Goal: Communication & Community: Answer question/provide support

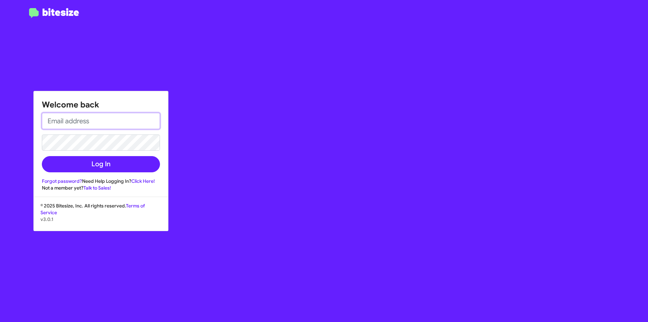
click at [82, 114] on input "email" at bounding box center [101, 121] width 118 height 16
type input "[EMAIL_ADDRESS][DOMAIN_NAME]"
click at [42, 156] on button "Log In" at bounding box center [101, 164] width 118 height 16
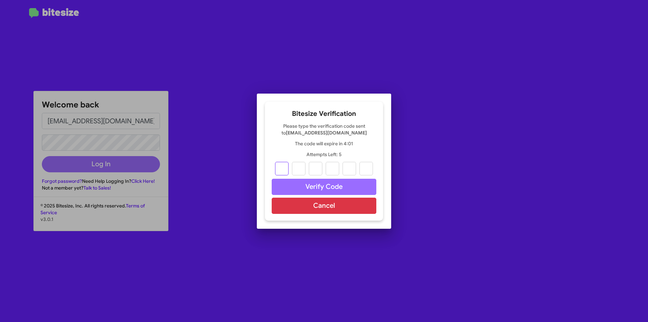
type input "9"
type input "0"
type input "9"
type input "4"
type input "3"
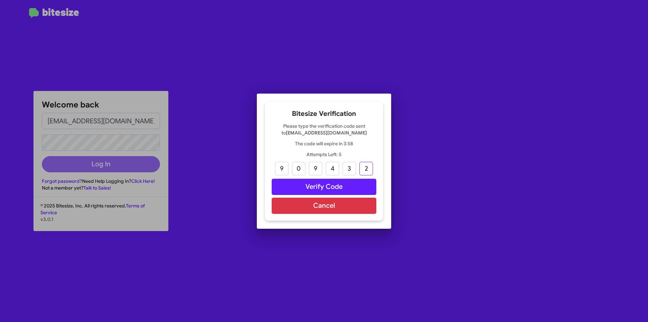
type input "2"
click at [337, 186] on button "Verify Code" at bounding box center [324, 187] width 105 height 16
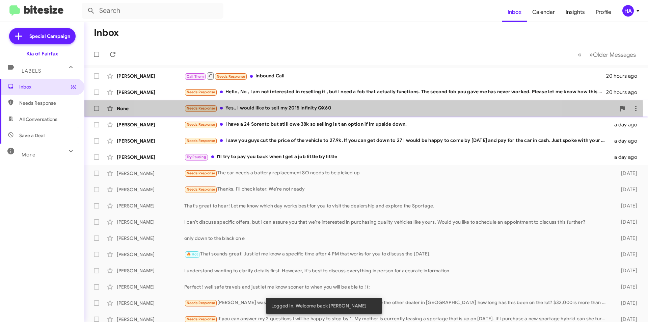
click at [345, 110] on div "Needs Response Yes.. I would like to sell my 2015 Infinity QX60" at bounding box center [399, 108] width 431 height 8
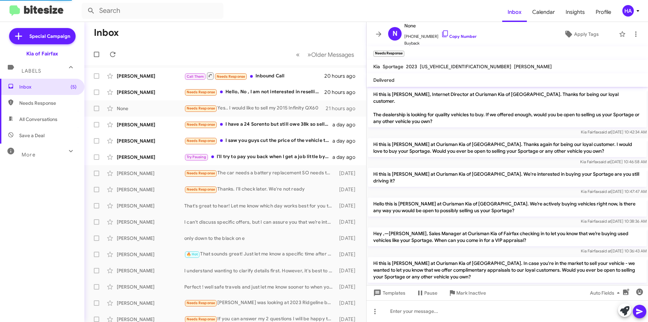
scroll to position [53, 0]
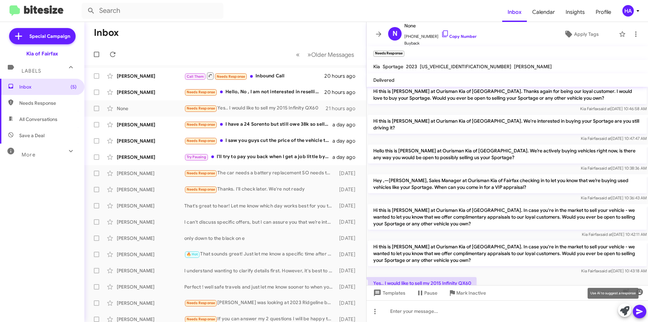
click at [625, 314] on icon at bounding box center [624, 310] width 9 height 9
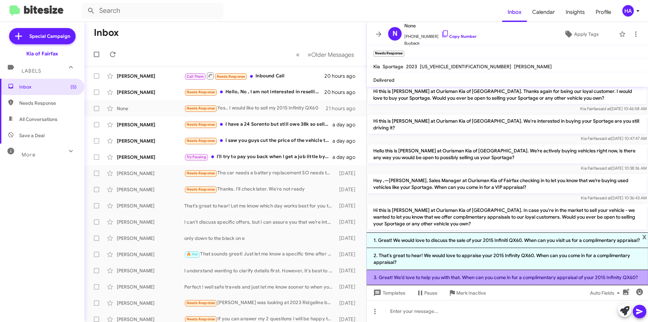
click at [444, 272] on li "3. Great! We’d love to help you with that. When can you come in for a complimen…" at bounding box center [507, 277] width 281 height 15
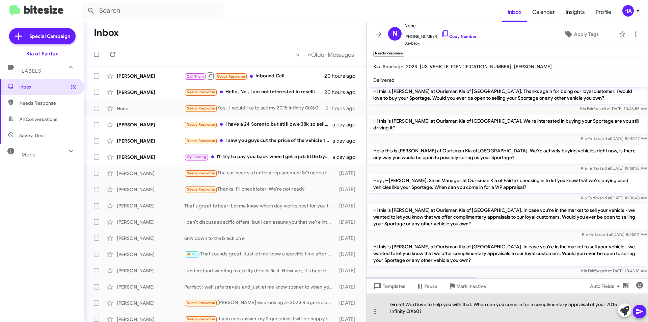
drag, startPoint x: 391, startPoint y: 300, endPoint x: 609, endPoint y: 306, distance: 218.1
click at [609, 306] on div "Great! We’d love to help you with that. When can you come in for a complimentar…" at bounding box center [507, 307] width 281 height 28
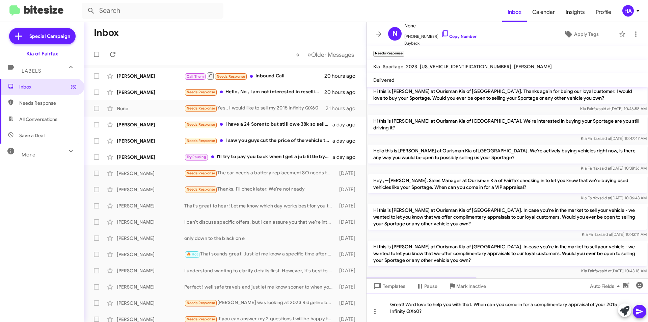
copy div "Great! We’d love to help you with that. When can you come in for a complimentar…"
click at [446, 314] on div "Great! We’d love to help you with that. When can you come in for a complimentar…" at bounding box center [507, 307] width 281 height 28
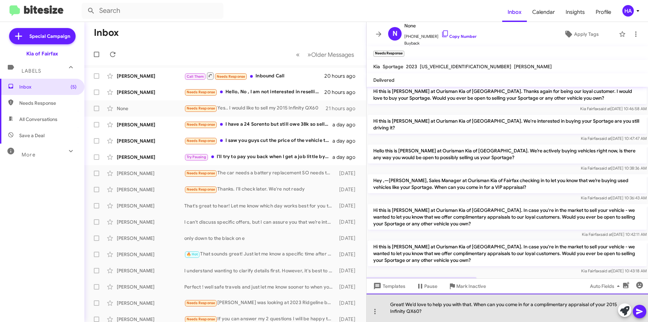
click at [446, 314] on div "Great! We’d love to help you with that. When can you come in for a complimentar…" at bounding box center [507, 307] width 281 height 28
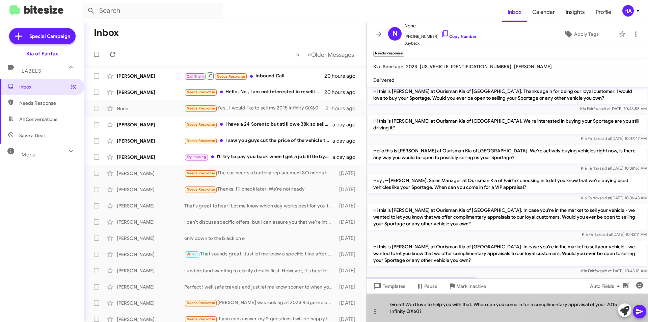
click at [446, 314] on div "Great! We’d love to help you with that. When can you come in for a complimentar…" at bounding box center [507, 307] width 281 height 28
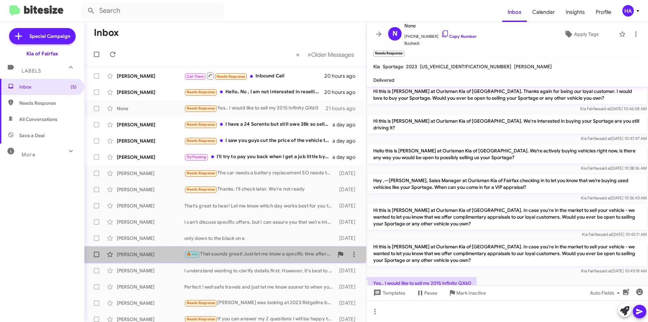
click at [266, 252] on div "🔥 Hot That sounds great! Just let me know a specific time after 4 PM that works…" at bounding box center [259, 254] width 150 height 8
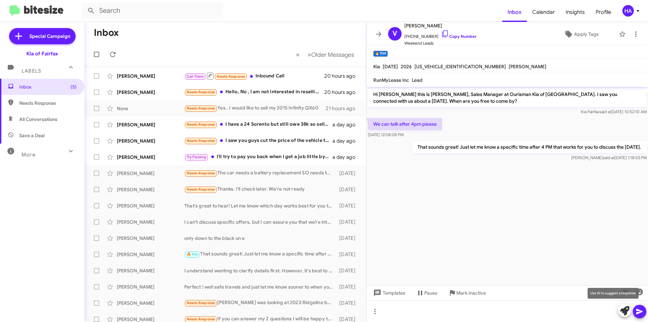
click at [626, 311] on icon at bounding box center [624, 310] width 9 height 9
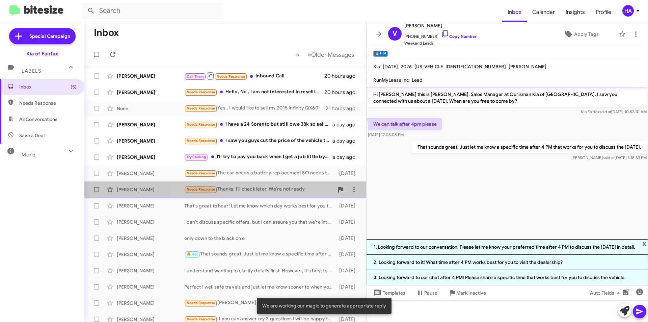
click at [240, 195] on div "Long [PERSON_NAME] Needs Response Thanks. I'll check later. We're not ready [DA…" at bounding box center [225, 190] width 271 height 14
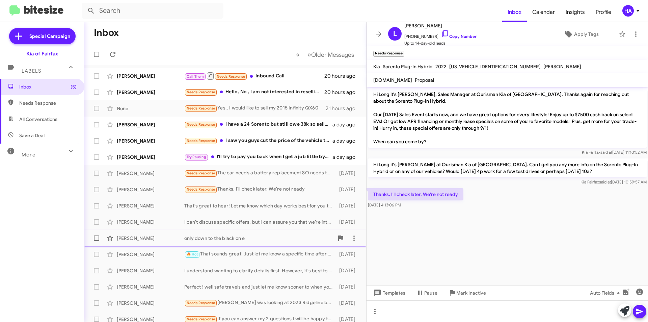
click at [267, 239] on div "only down to the black on e" at bounding box center [259, 238] width 150 height 7
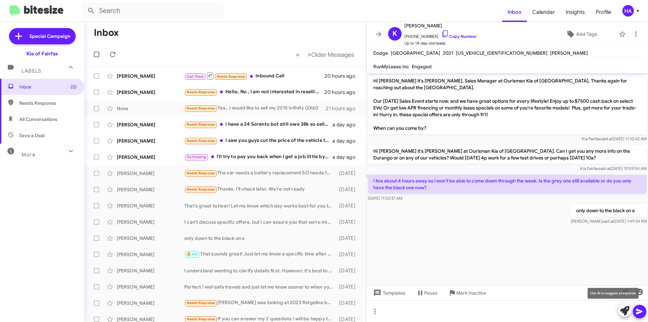
click at [623, 311] on icon at bounding box center [624, 310] width 9 height 9
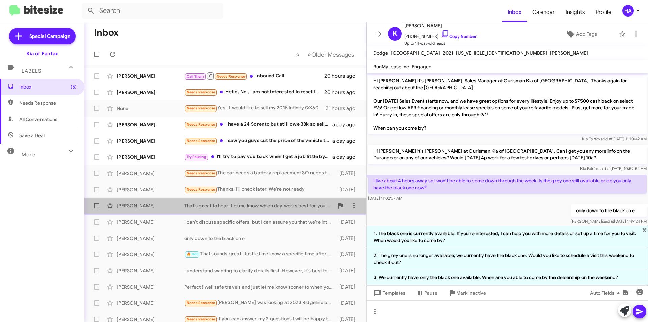
click at [263, 207] on div "That's great to hear! Let me know which day works best for you to visit the dea…" at bounding box center [259, 205] width 150 height 7
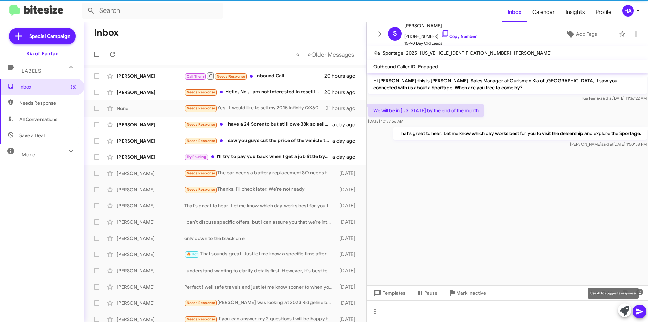
drag, startPoint x: 628, startPoint y: 309, endPoint x: 624, endPoint y: 304, distance: 6.2
click at [628, 309] on icon at bounding box center [624, 310] width 9 height 9
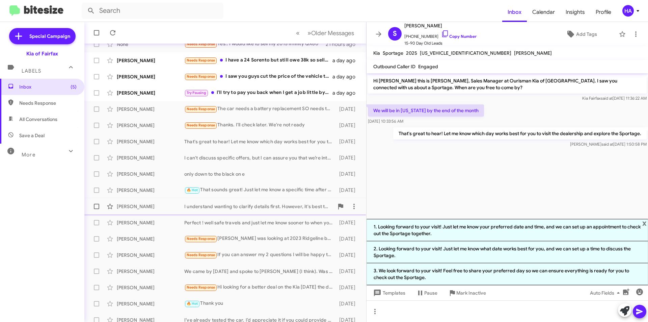
scroll to position [70, 0]
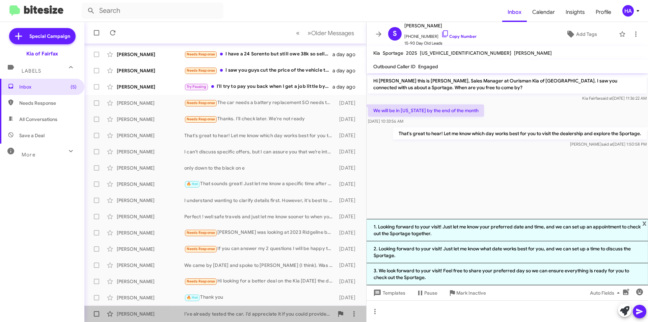
click at [259, 315] on div "I’ve already tested the car. I’d appreciate it if you could provide me with you…" at bounding box center [259, 313] width 150 height 7
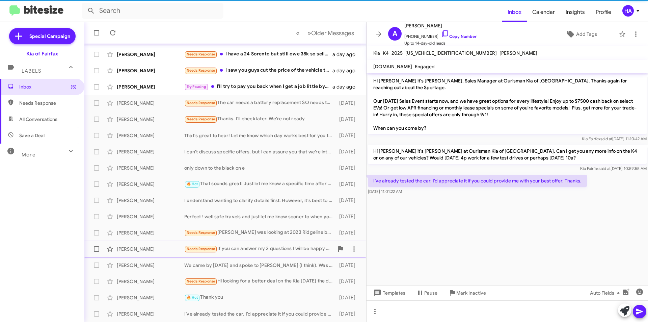
click at [265, 252] on div "Needs Response If you can answer my 2 questions I will be happy to stop by 1. M…" at bounding box center [259, 249] width 150 height 8
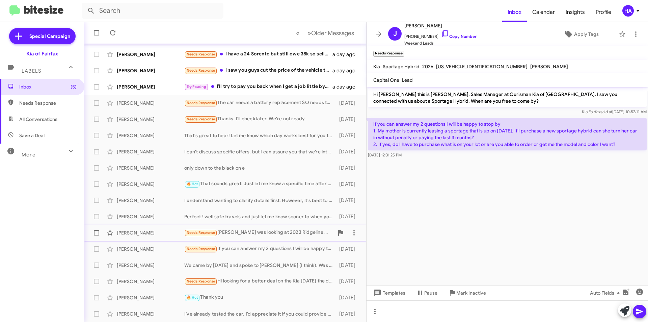
click at [265, 236] on div "Needs Response [PERSON_NAME] was looking at 2023 Ridgeline but you are $2,000 a…" at bounding box center [259, 233] width 150 height 8
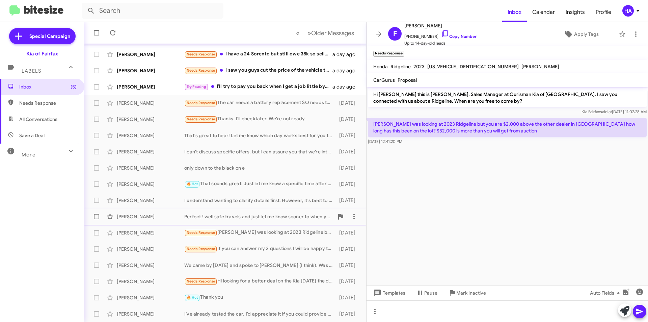
click at [255, 217] on div "Perfect ! well safe travels and just let me know sooner to when you will be abl…" at bounding box center [259, 216] width 150 height 7
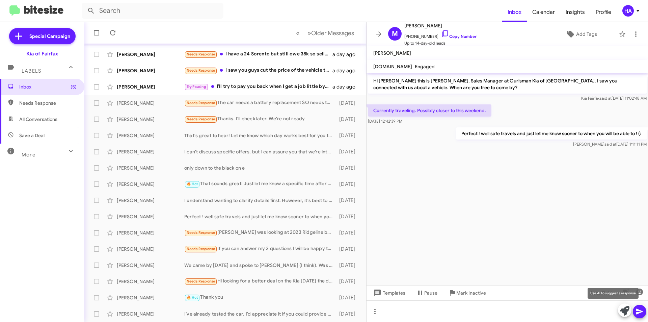
click at [624, 309] on icon at bounding box center [624, 310] width 9 height 9
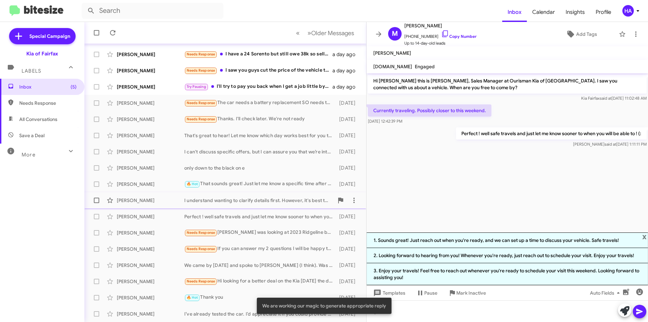
click at [204, 199] on div "I understand wanting to clarify details first. However, it's best to discuss ev…" at bounding box center [259, 200] width 150 height 7
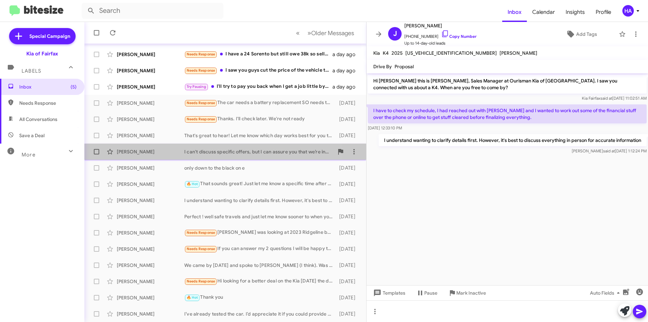
click at [260, 155] on div "[PERSON_NAME] I can't discuss specific offers, but I can assure you that we’re …" at bounding box center [225, 152] width 271 height 14
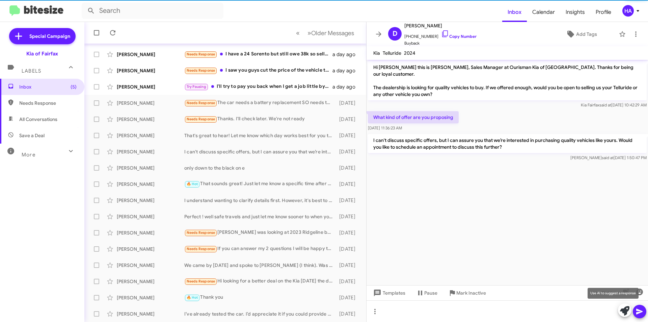
click at [628, 310] on icon at bounding box center [624, 310] width 9 height 9
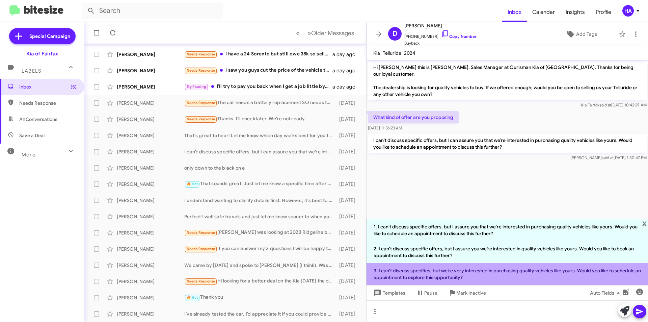
click at [471, 269] on li "3. I can't discuss specifics, but we’re very interested in purchasing quality v…" at bounding box center [507, 274] width 281 height 22
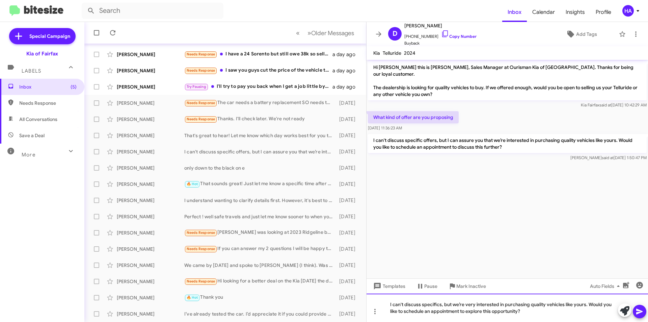
drag, startPoint x: 529, startPoint y: 312, endPoint x: 373, endPoint y: 303, distance: 155.8
click at [373, 303] on body "Inbox Calendar Insights Profile HA Special Campaign Kia of Fairfax Labels Inbox…" at bounding box center [324, 161] width 648 height 322
copy div "I can't discuss specifics, but we’re very interested in purchasing quality vehi…"
